Goal: Find specific page/section: Find specific page/section

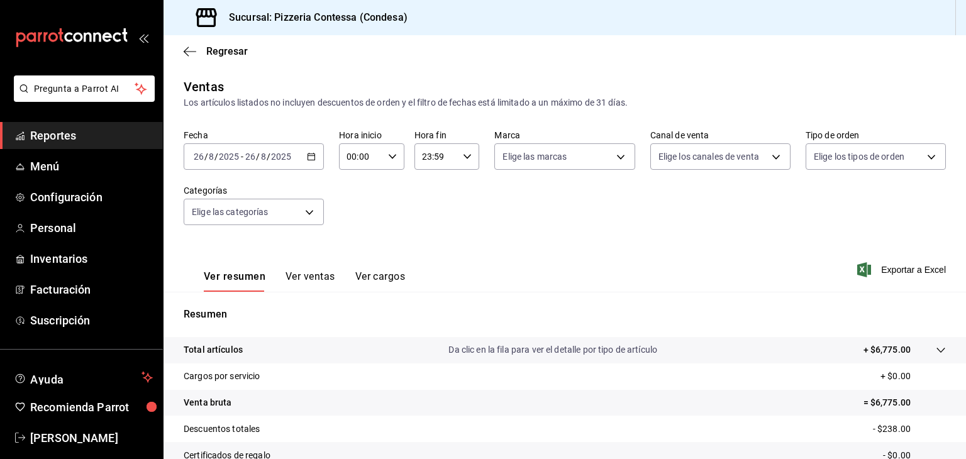
scroll to position [143, 0]
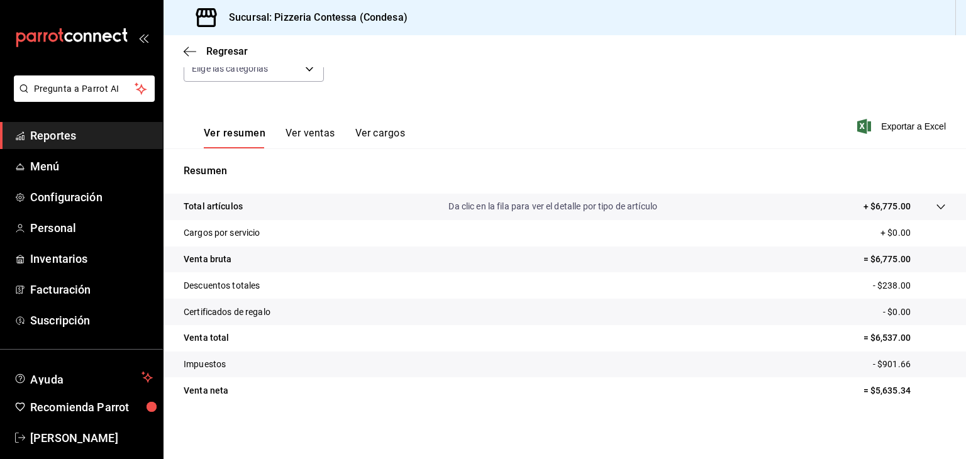
scroll to position [143, 0]
click at [307, 134] on button "Ver ventas" at bounding box center [310, 137] width 50 height 21
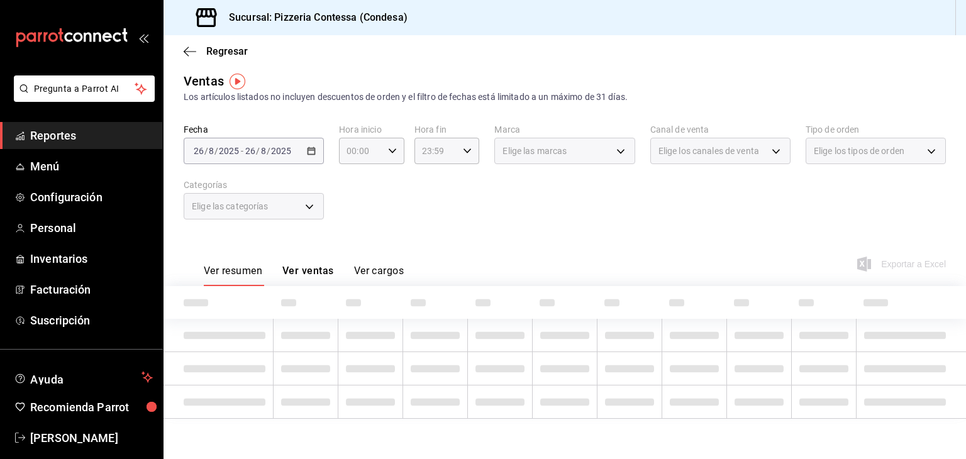
scroll to position [5, 0]
click at [307, 134] on div "Fecha 2025-08-26 26 / 8 / 2025 - 2025-08-26 26 / 8 / 2025" at bounding box center [254, 144] width 140 height 40
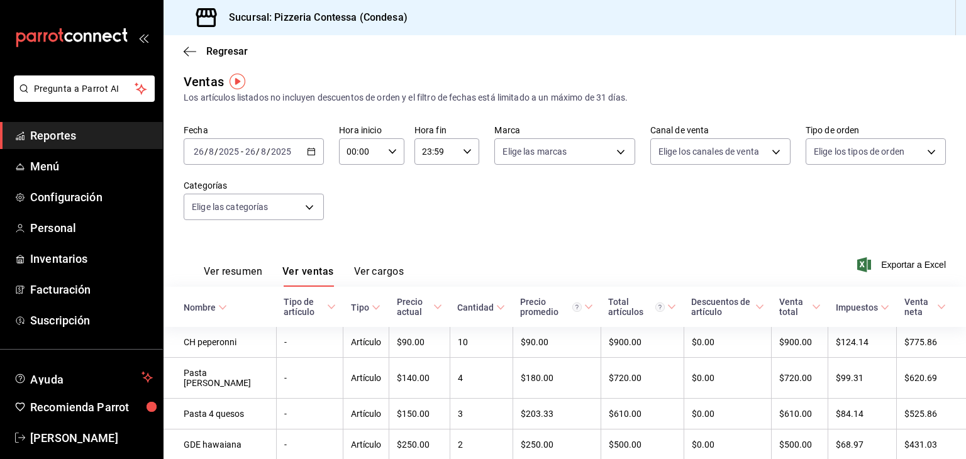
click at [67, 136] on span "Reportes" at bounding box center [91, 135] width 123 height 17
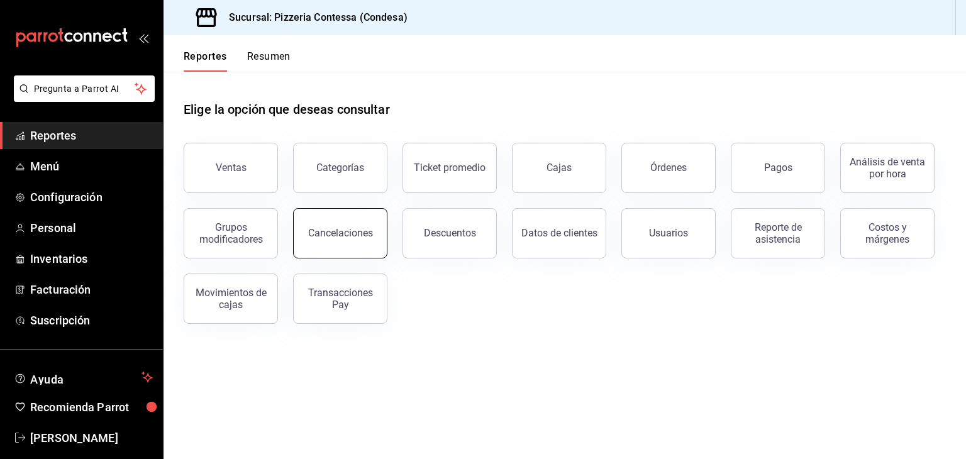
click at [339, 232] on div "Cancelaciones" at bounding box center [340, 233] width 65 height 12
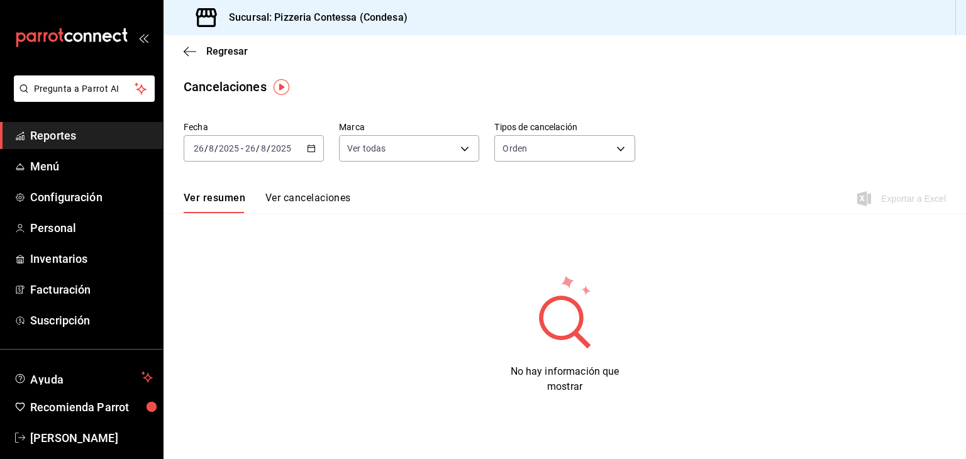
click at [102, 136] on span "Reportes" at bounding box center [91, 135] width 123 height 17
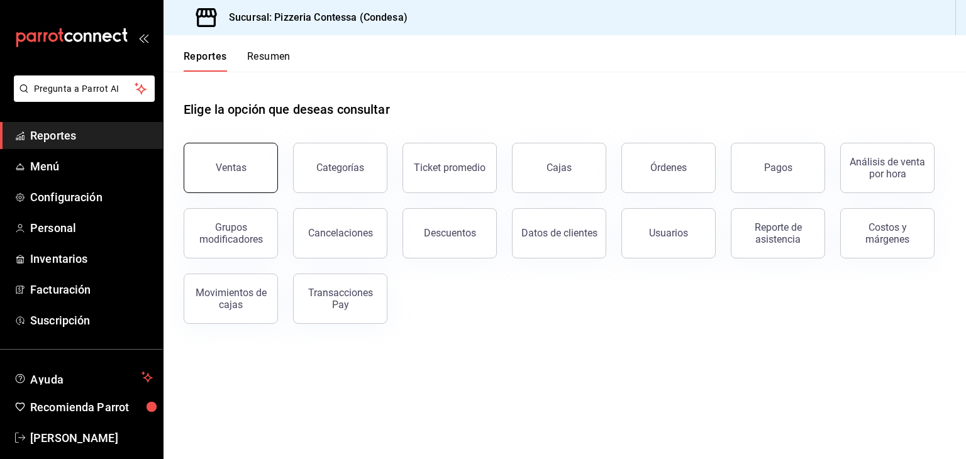
click at [231, 187] on button "Ventas" at bounding box center [231, 168] width 94 height 50
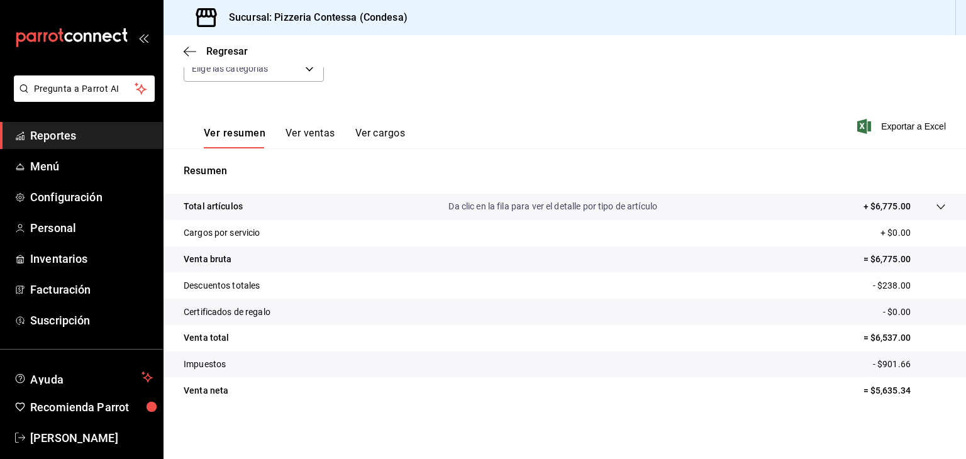
scroll to position [143, 0]
